Goal: Information Seeking & Learning: Find specific fact

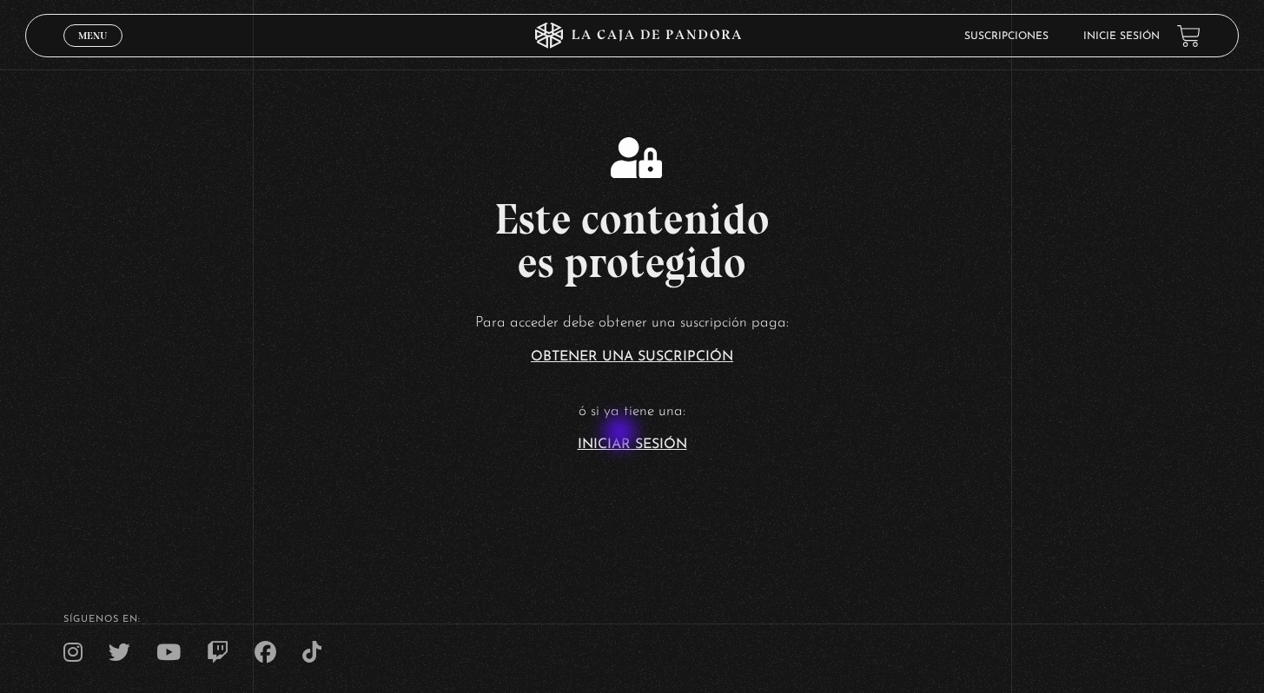
click at [622, 433] on article "Para acceder debe obtener una suscripción paga: Obtener una suscripción ó si ya…" at bounding box center [632, 381] width 1264 height 142
click at [613, 444] on link "Iniciar Sesión" at bounding box center [632, 445] width 109 height 14
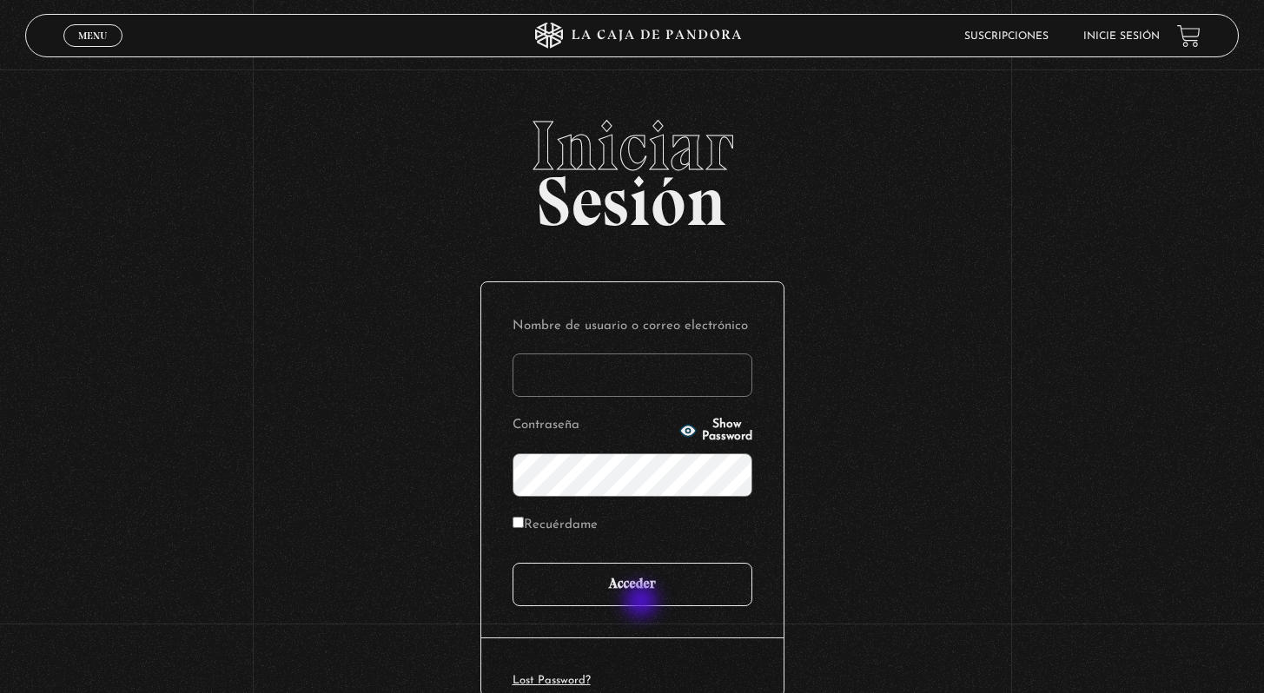
type input "vmora16@live.com"
click at [642, 595] on input "Acceder" at bounding box center [633, 584] width 240 height 43
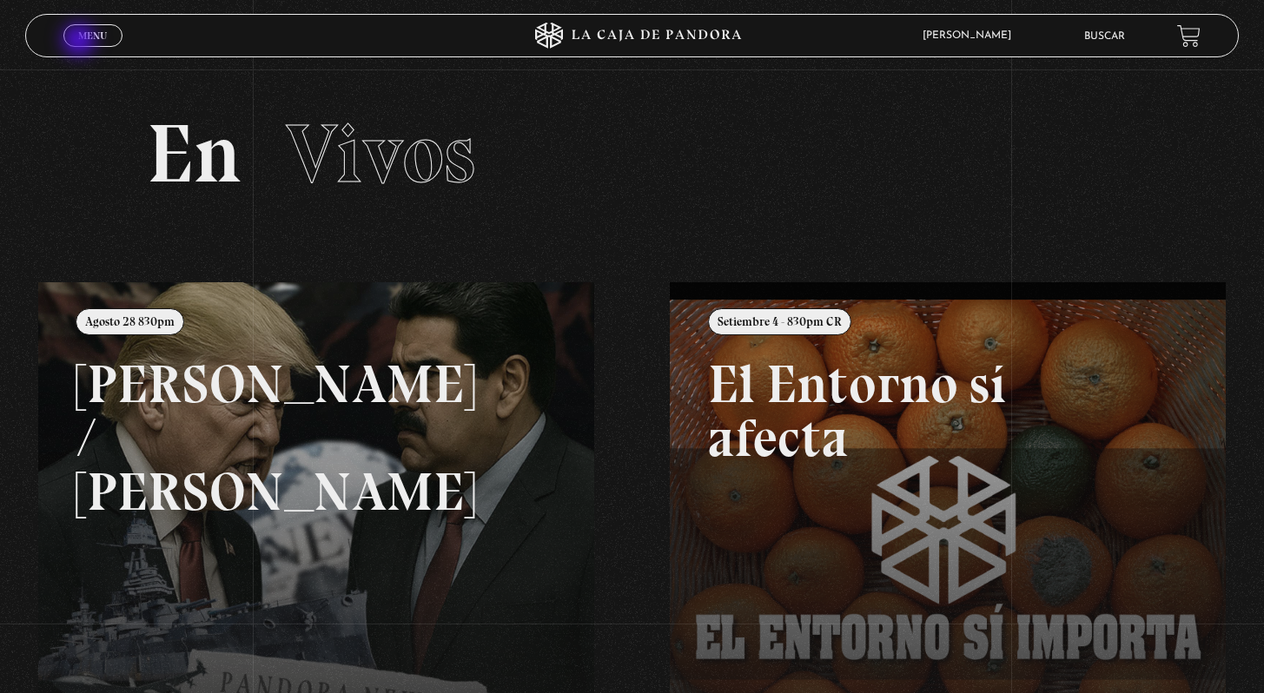
click at [82, 42] on link "Menu Cerrar" at bounding box center [92, 35] width 59 height 23
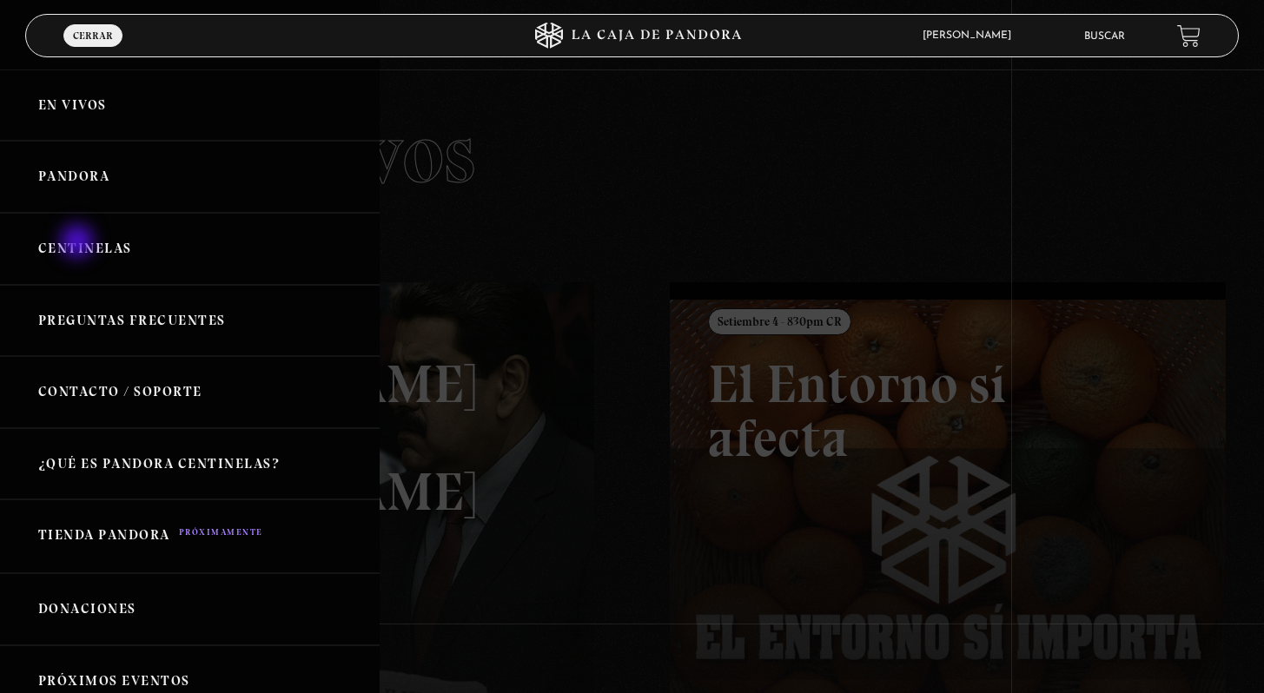
click at [80, 247] on link "Centinelas" at bounding box center [190, 249] width 380 height 72
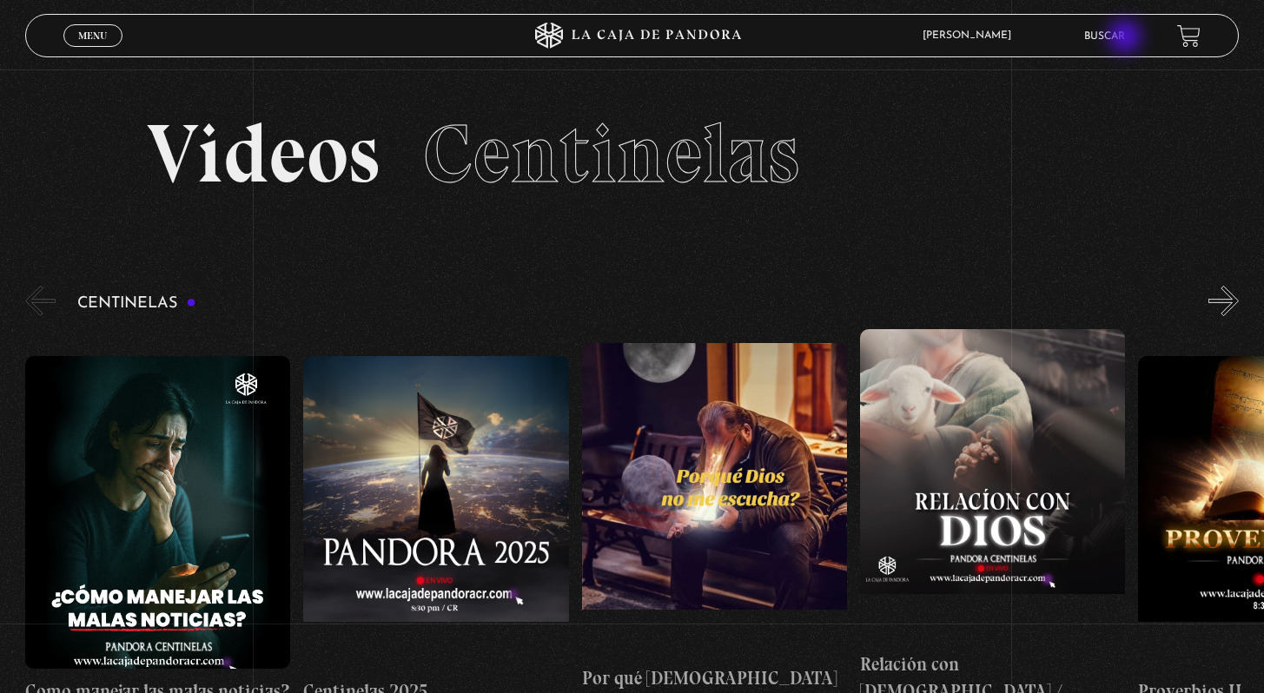
click at [1125, 38] on link "Buscar" at bounding box center [1104, 36] width 41 height 10
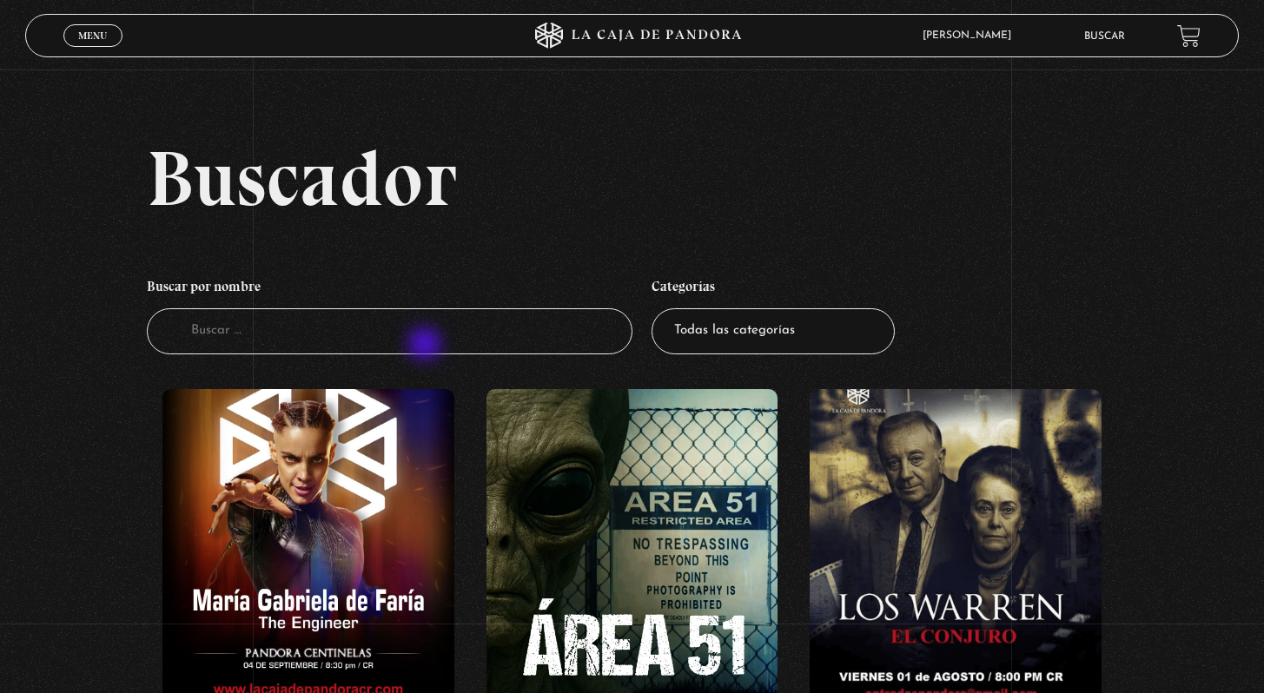
click at [427, 345] on input "Buscador" at bounding box center [390, 331] width 486 height 46
type input "gente sombra"
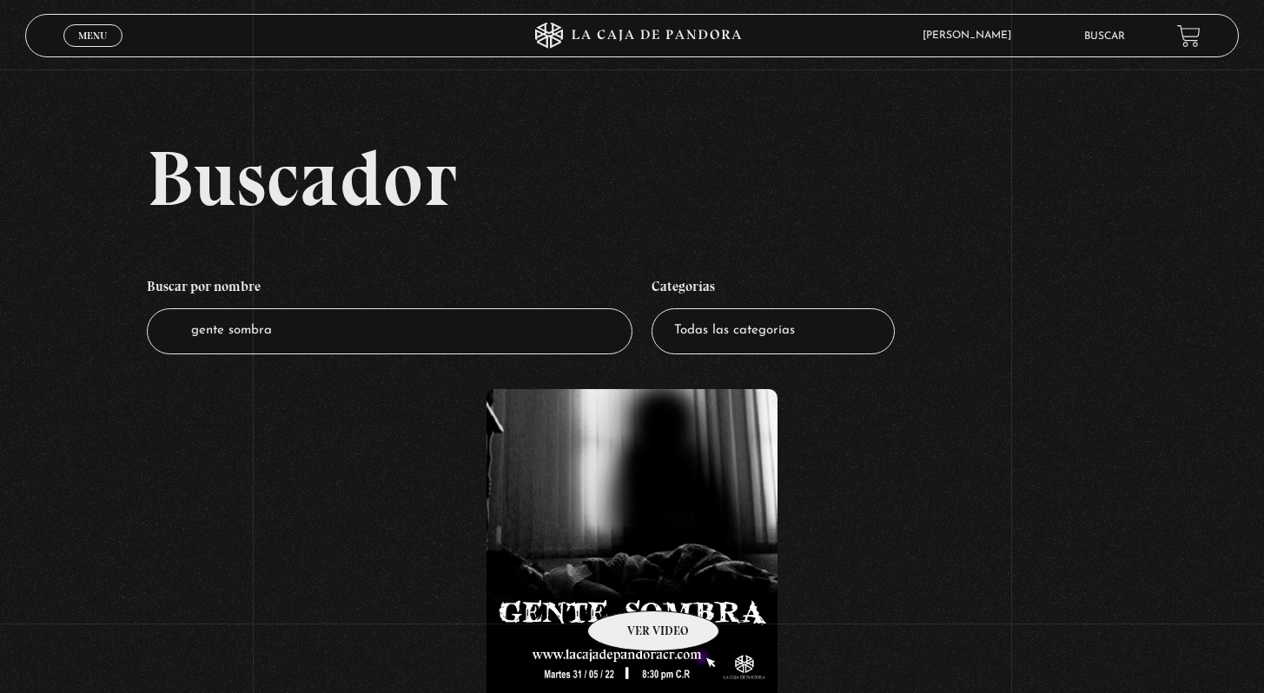
click at [631, 585] on figure at bounding box center [631, 545] width 291 height 313
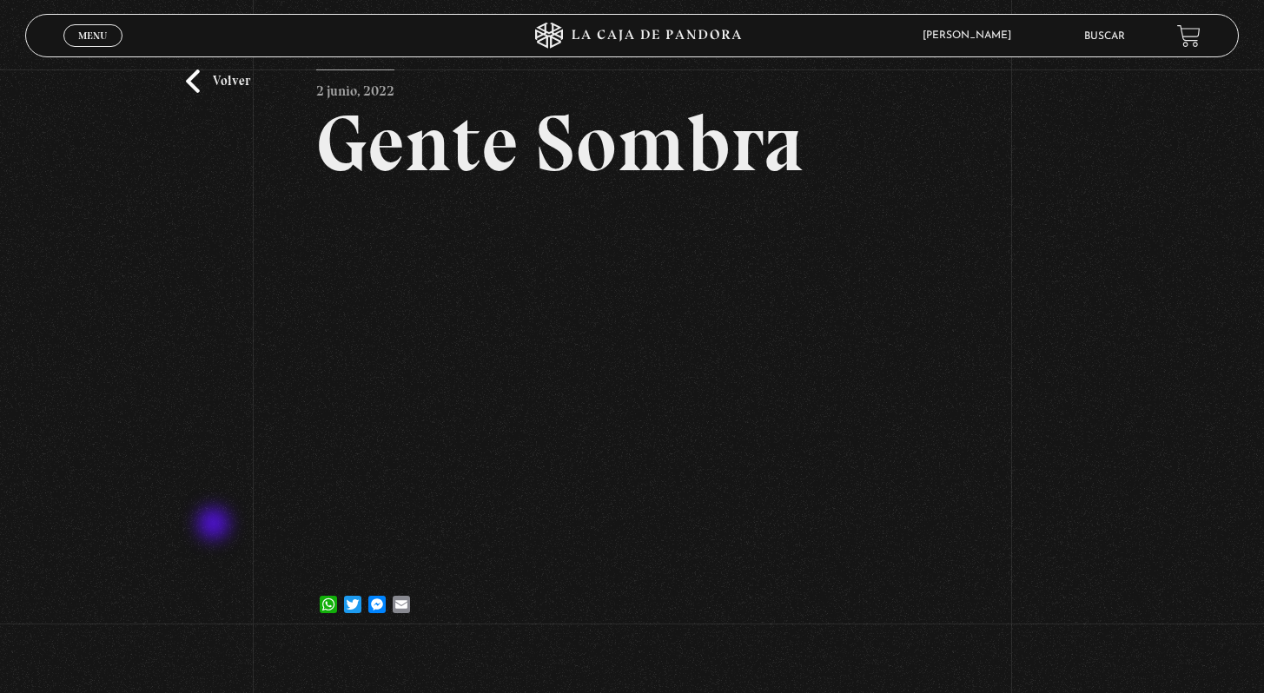
scroll to position [68, 0]
